Goal: Information Seeking & Learning: Learn about a topic

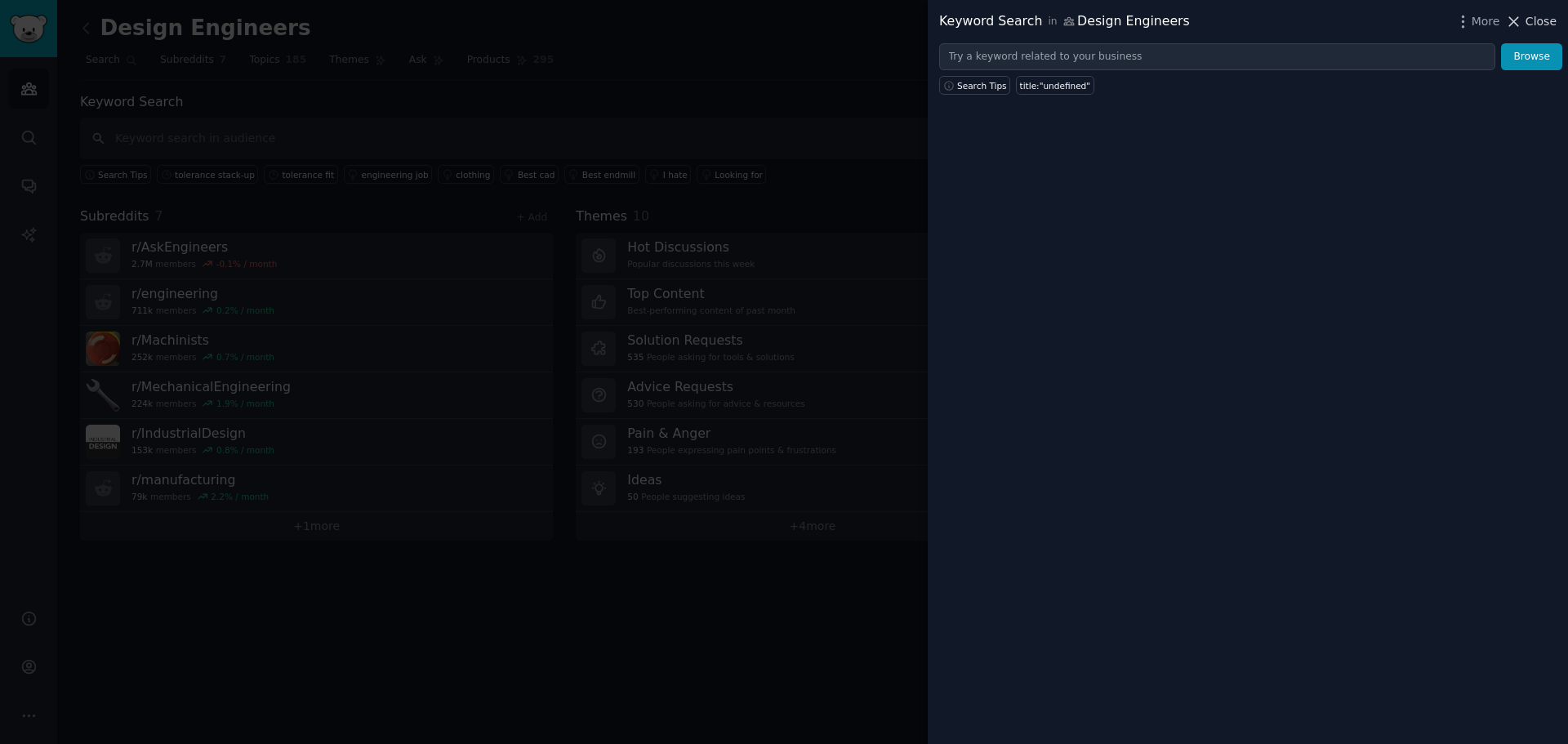
click at [1545, 20] on span "Close" at bounding box center [1540, 21] width 31 height 17
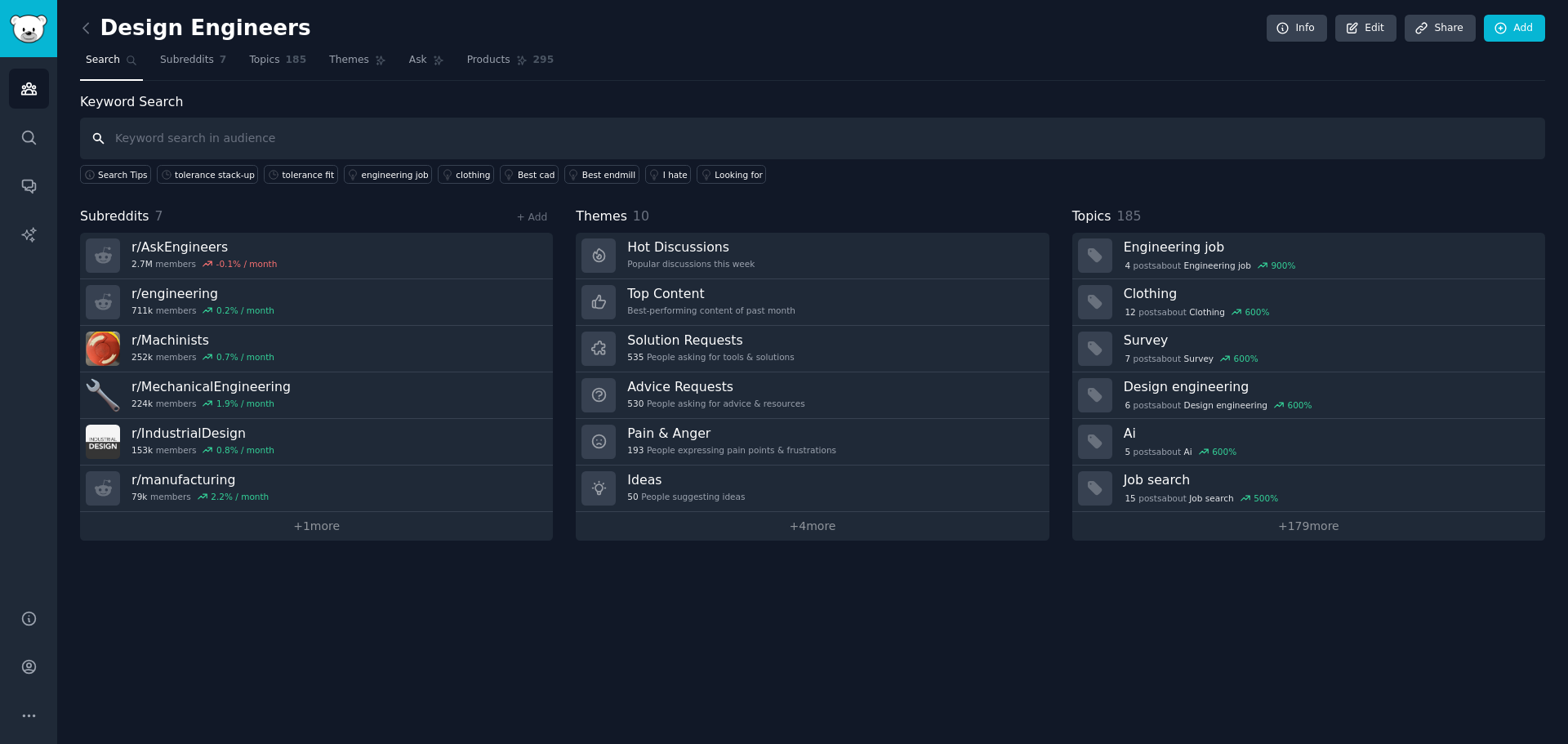
click at [244, 148] on input "text" at bounding box center [812, 138] width 1465 height 42
type input ""tolerance ring""
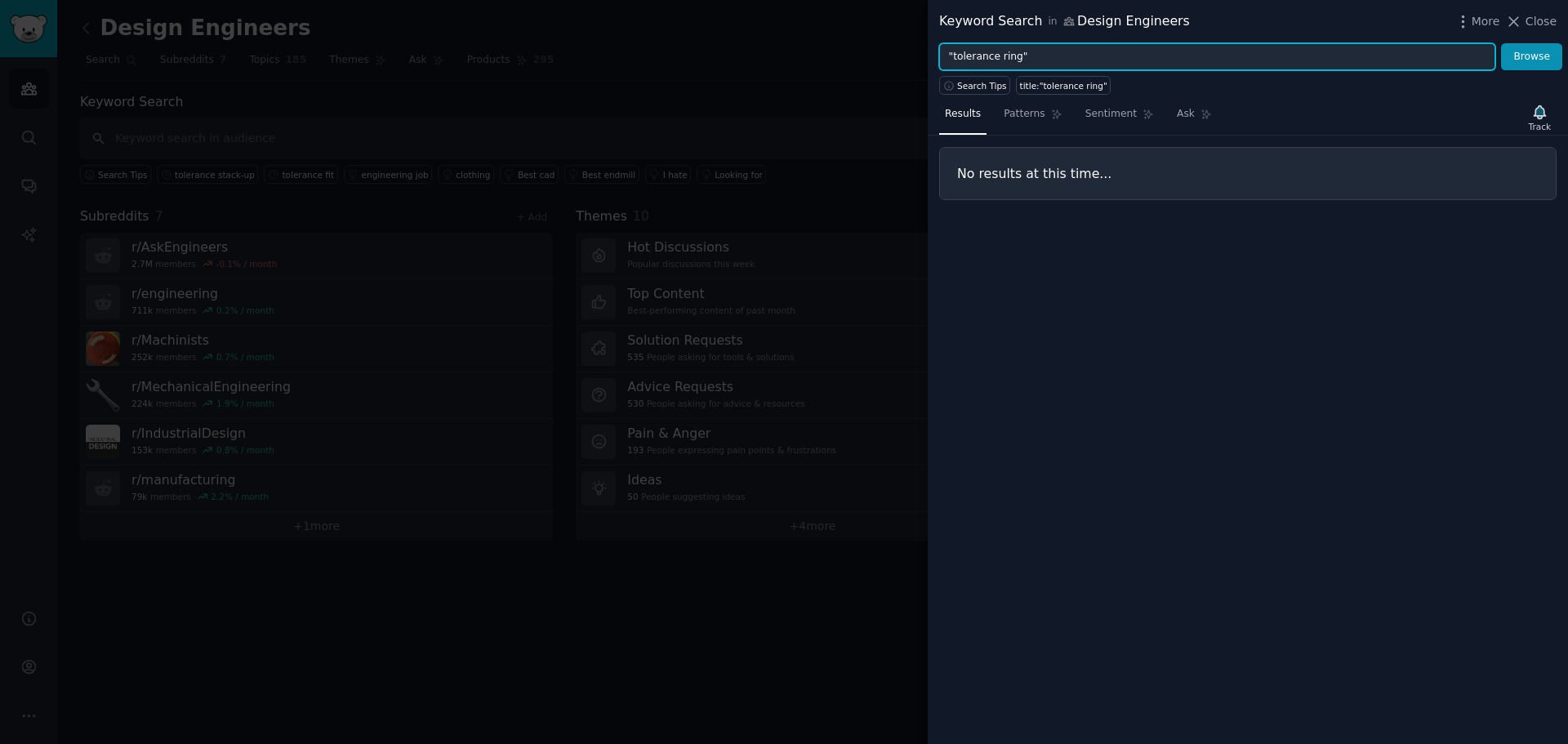
drag, startPoint x: 1087, startPoint y: 59, endPoint x: 863, endPoint y: 61, distance: 224.0
click at [863, 61] on div "Keyword Search in Design Engineers More Close "tolerance ring" Browse Search Ti…" at bounding box center [784, 372] width 1568 height 744
type input "press fit"
click at [1501, 44] on button "Browse" at bounding box center [1532, 58] width 61 height 28
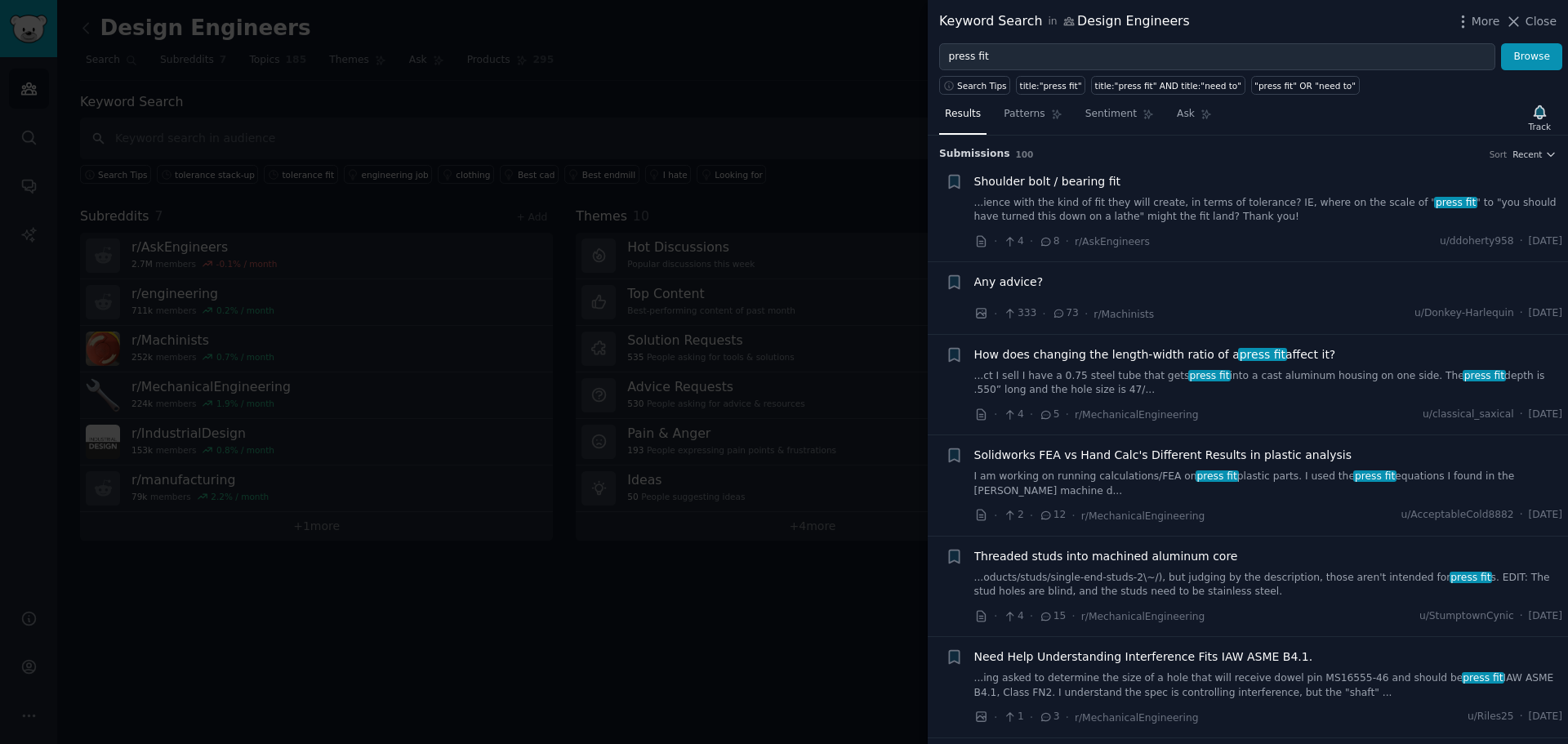
click at [1031, 186] on span "Shoulder bolt / bearing fit" at bounding box center [1047, 181] width 146 height 17
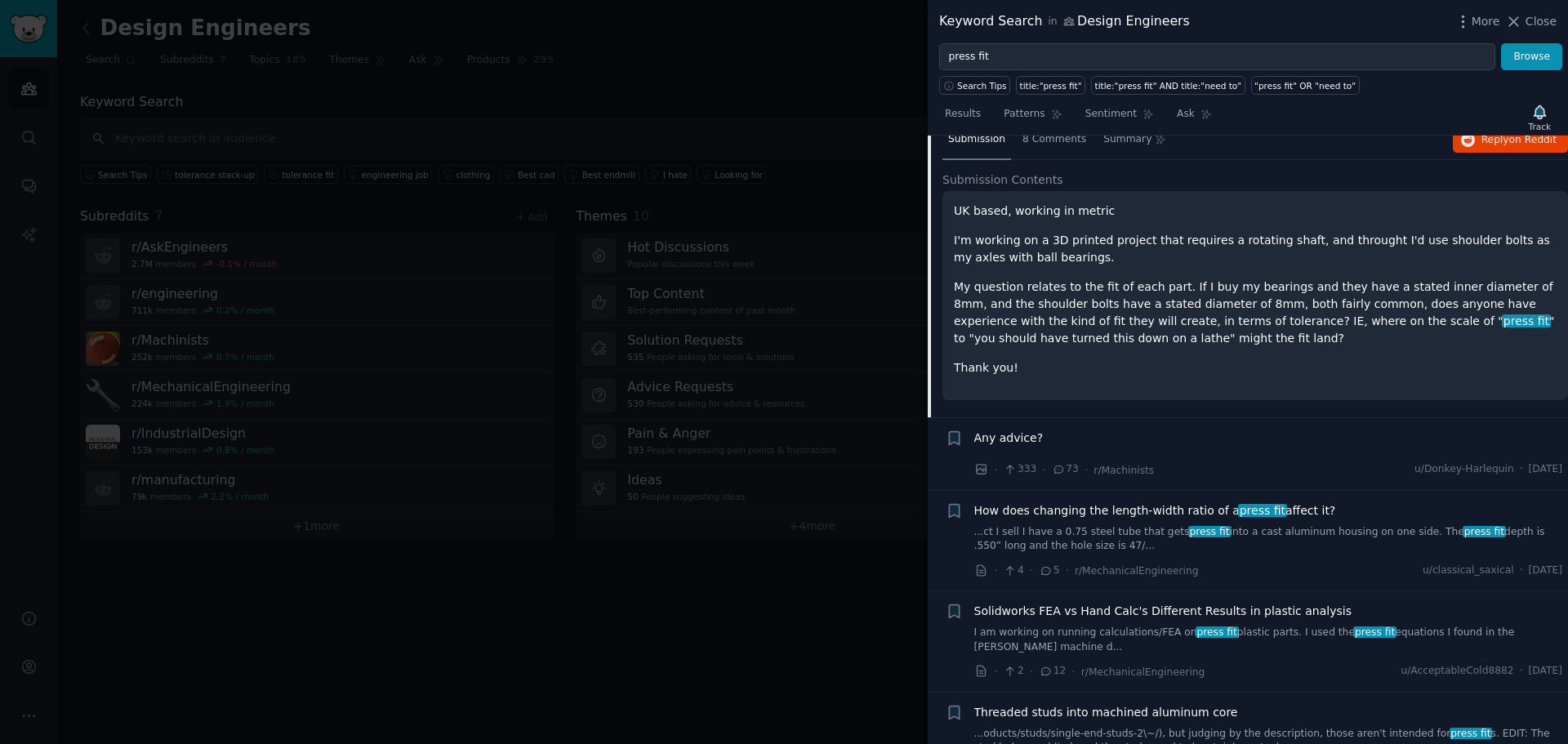
scroll to position [271, 0]
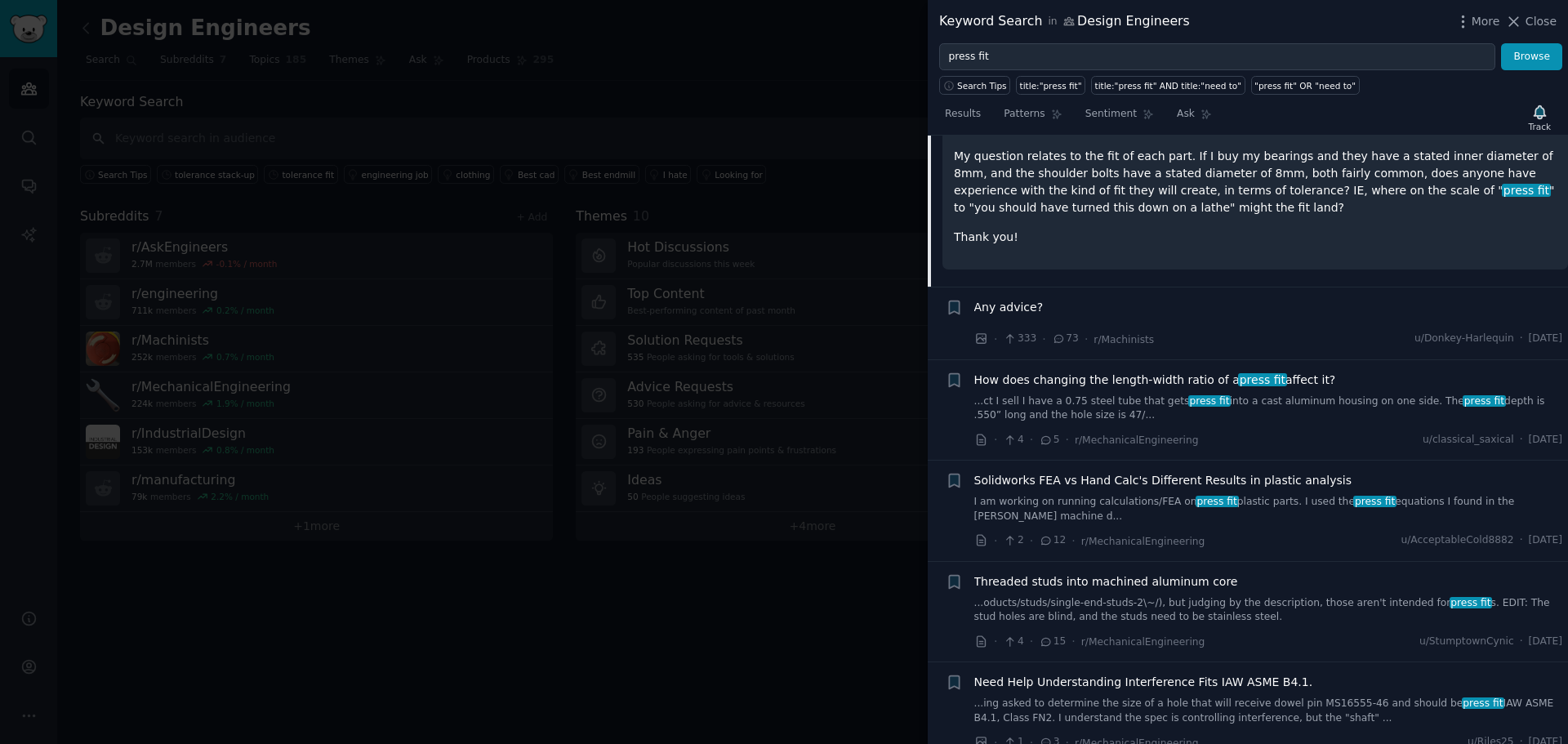
click at [1082, 488] on span "Solidworks FEA vs Hand Calc's Different Results in plastic analysis" at bounding box center [1163, 480] width 377 height 17
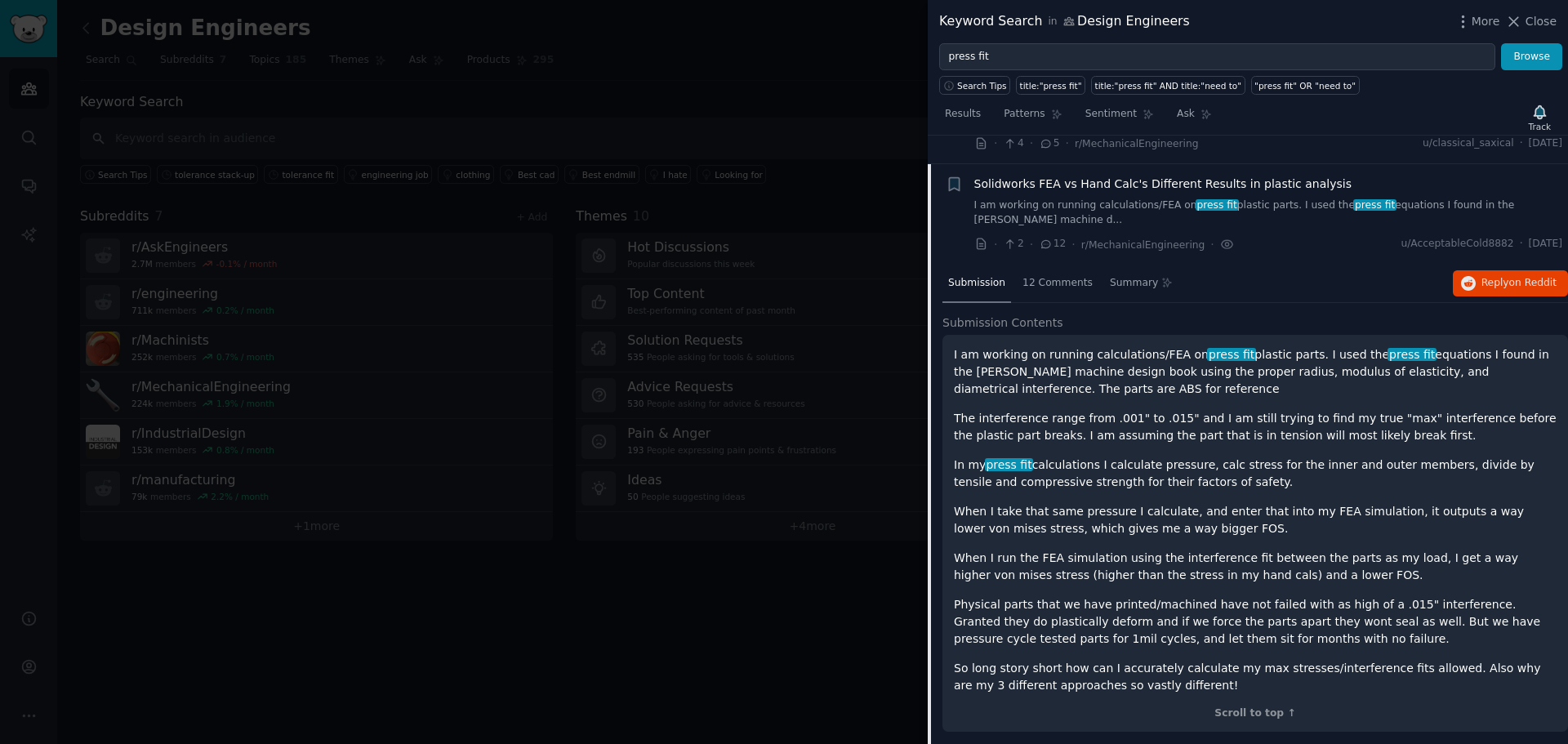
scroll to position [299, 0]
